Goal: Communication & Community: Answer question/provide support

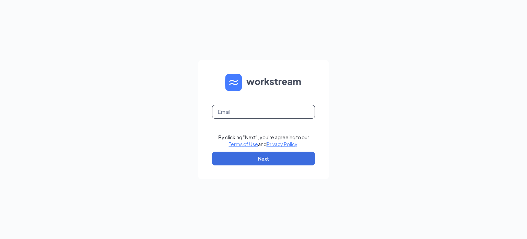
click at [260, 110] on input "text" at bounding box center [263, 112] width 103 height 14
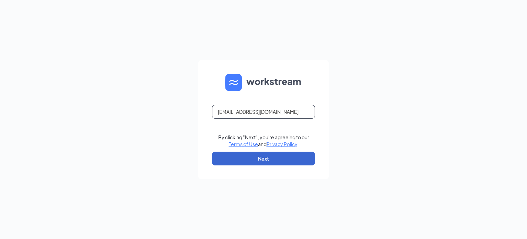
type input "[EMAIL_ADDRESS][DOMAIN_NAME]"
click at [254, 161] on button "Next" at bounding box center [263, 158] width 103 height 14
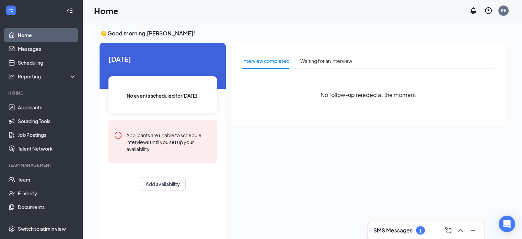
click at [402, 230] on h3 "SMS Messages" at bounding box center [392, 230] width 39 height 8
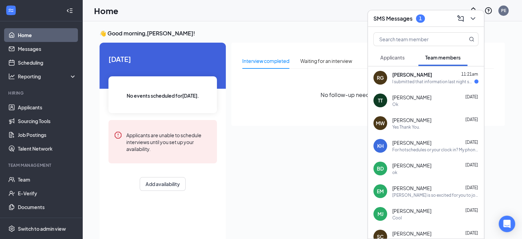
click at [430, 78] on div "[PERSON_NAME] 11:21am" at bounding box center [435, 74] width 86 height 7
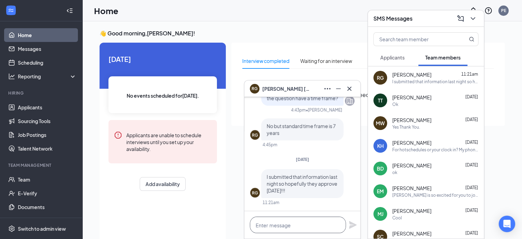
click at [293, 224] on textarea at bounding box center [298, 224] width 96 height 16
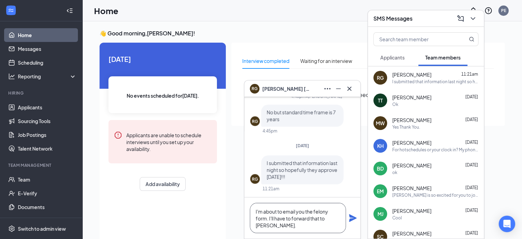
type textarea "I'm about to email you the felony form. I'll have to forward that to [PERSON_NA…"
click at [353, 217] on icon "Plane" at bounding box center [353, 218] width 8 height 8
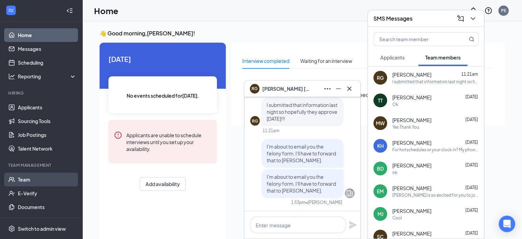
click at [25, 177] on link "Team" at bounding box center [47, 179] width 59 height 14
